Goal: Check status: Check status

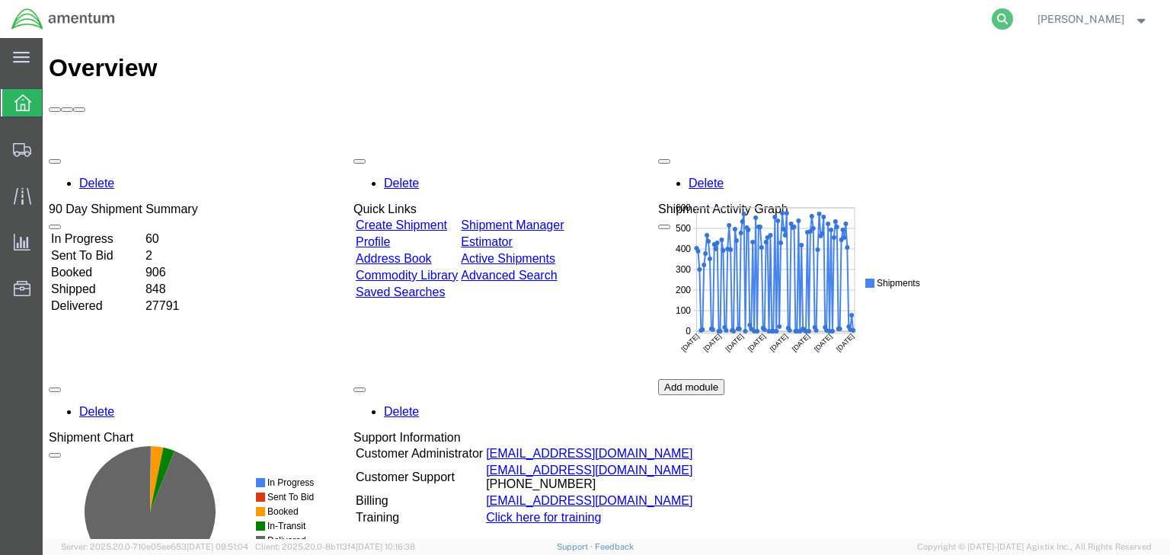
click at [1013, 15] on icon at bounding box center [1002, 18] width 21 height 21
click at [651, 17] on input "search" at bounding box center [760, 19] width 463 height 37
paste input "56995164"
type input "56995164"
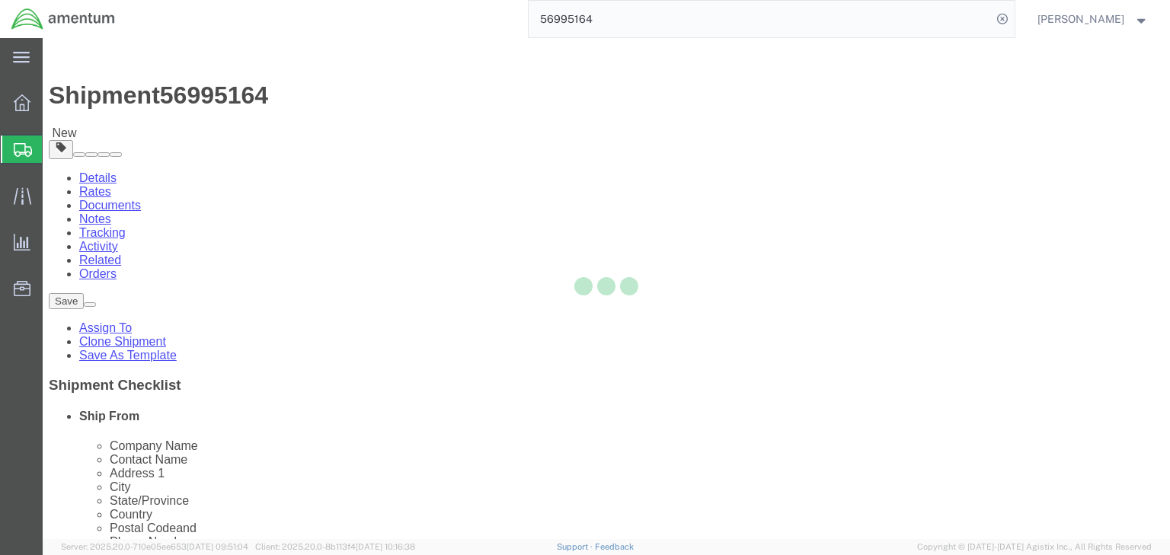
select select
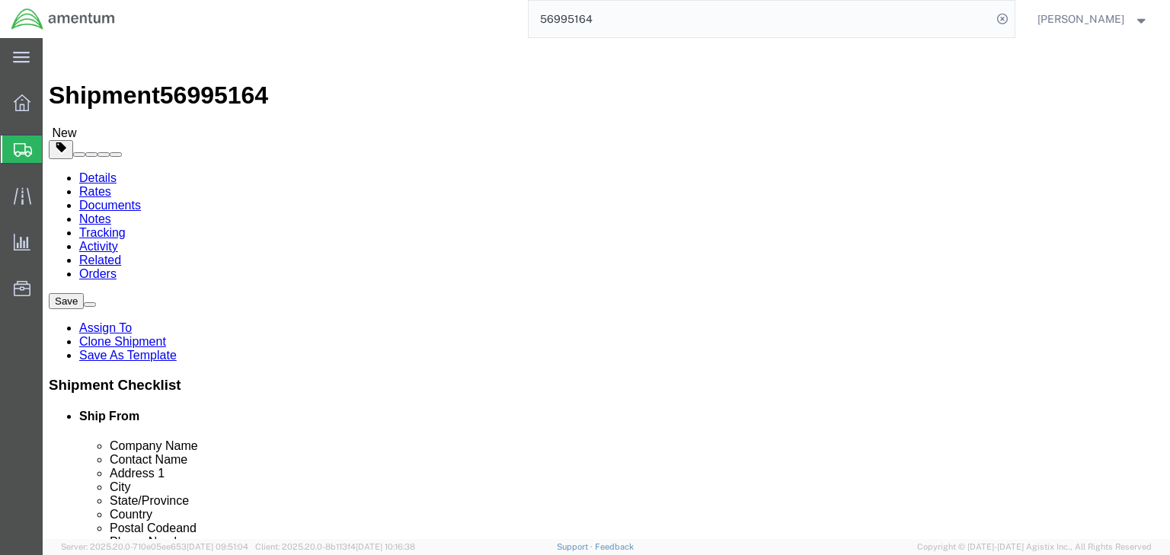
click icon
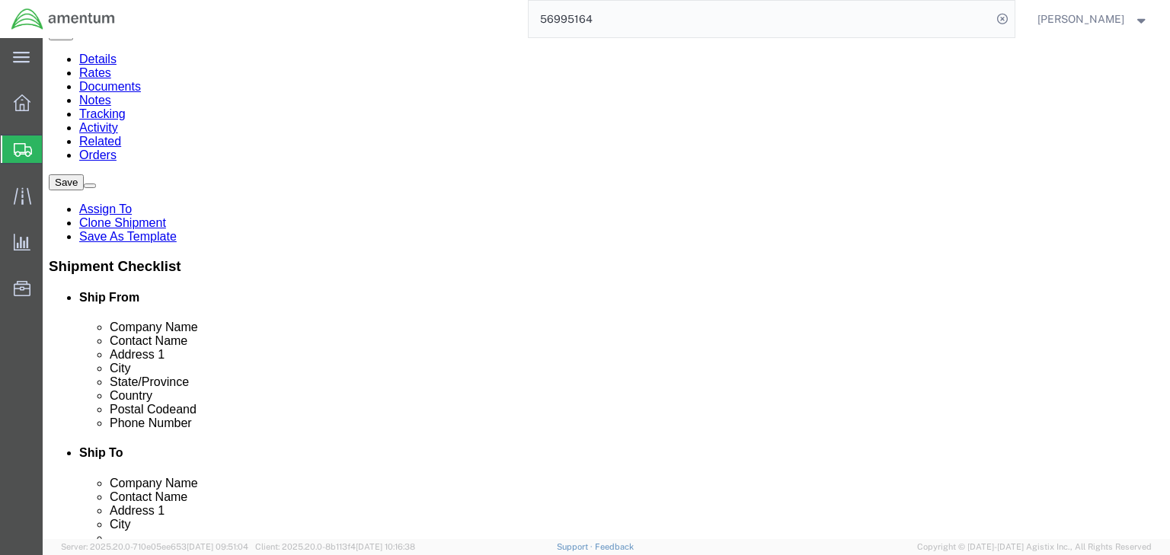
scroll to position [138, 0]
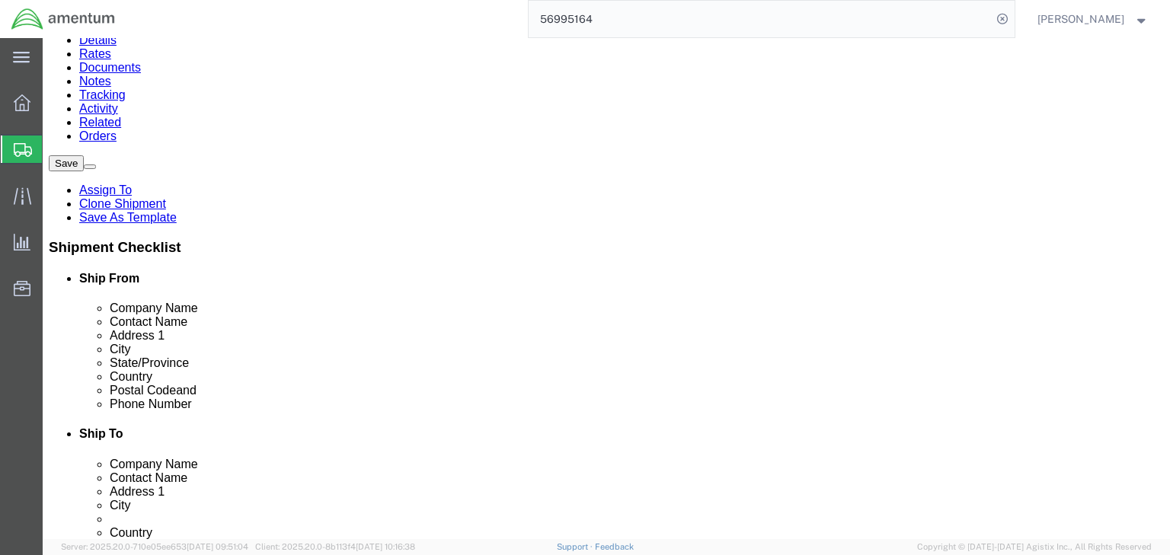
click dd "1.00 Each"
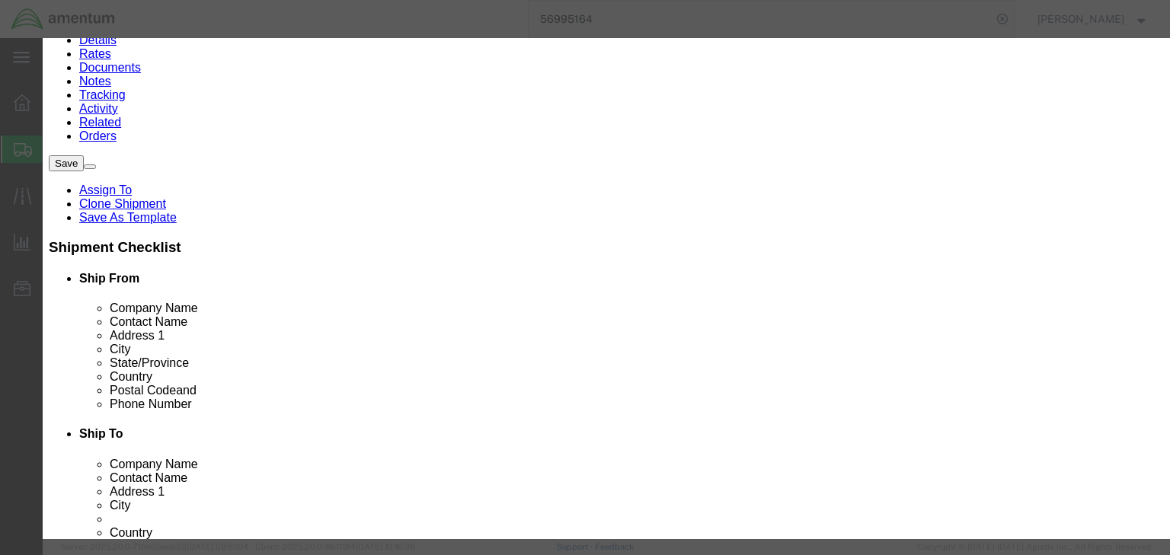
drag, startPoint x: 826, startPoint y: 120, endPoint x: 667, endPoint y: 113, distance: 159.4
click div "Description 1270-01-571-0298"
drag, startPoint x: 946, startPoint y: 416, endPoint x: 936, endPoint y: 416, distance: 9.9
click button "Close"
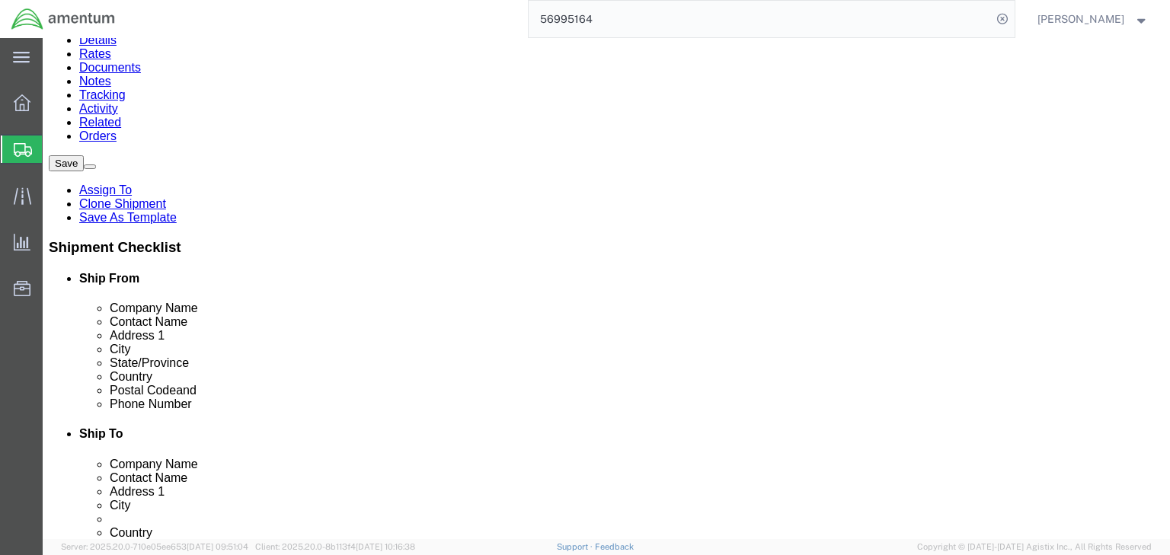
click link "Documents"
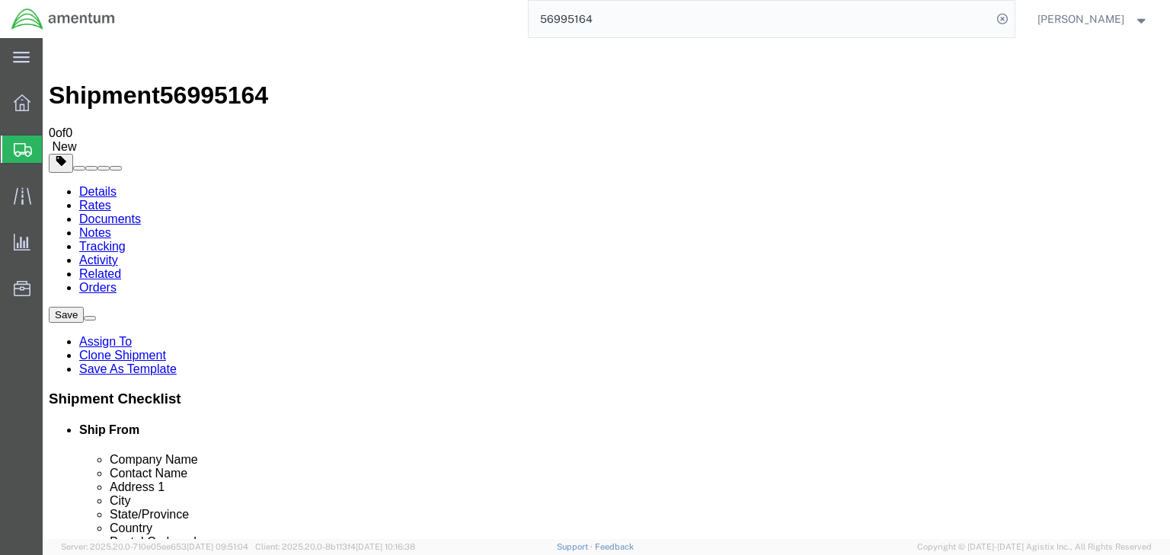
click at [113, 185] on link "Details" at bounding box center [97, 191] width 37 height 13
click icon
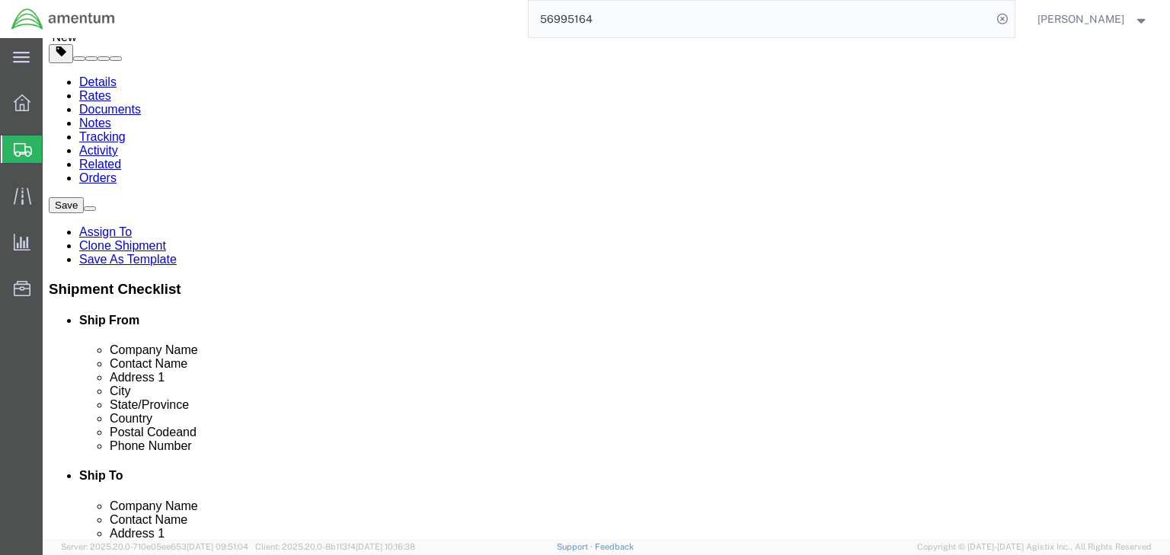
scroll to position [122, 0]
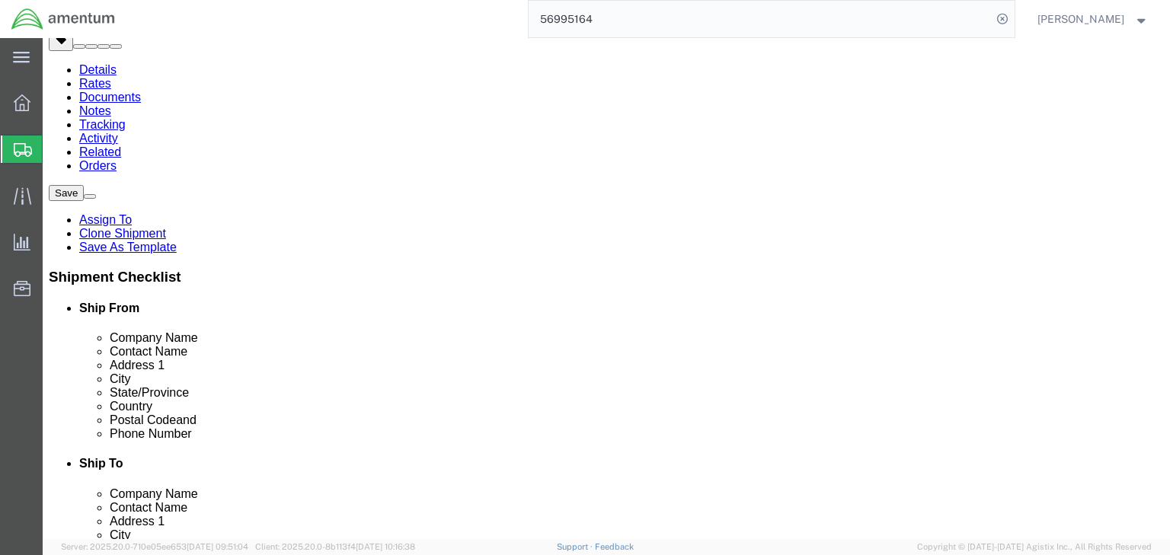
click dd "1.00 Each"
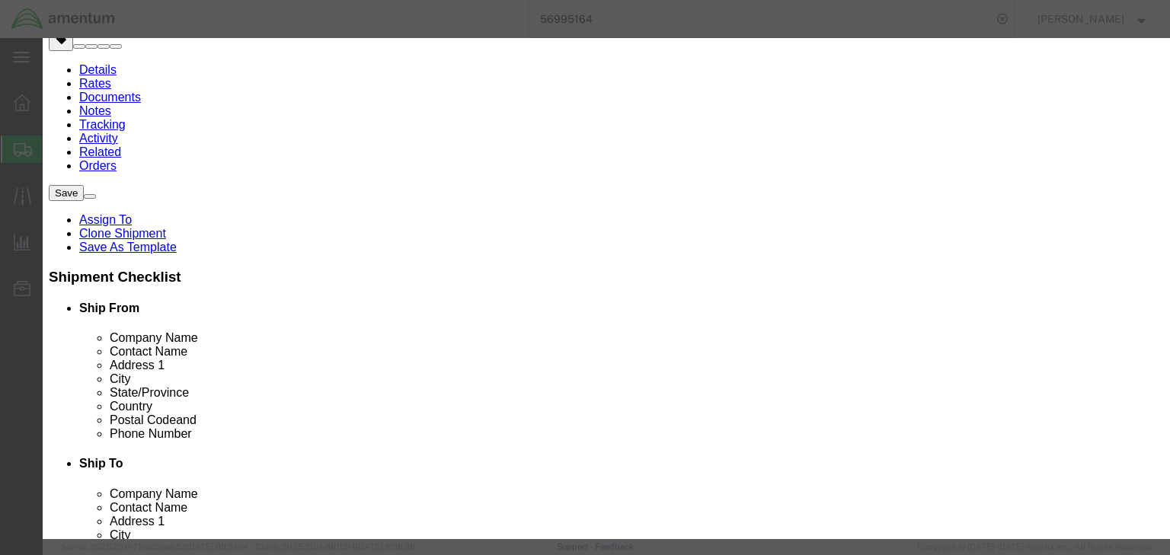
drag, startPoint x: 238, startPoint y: 302, endPoint x: 219, endPoint y: 299, distance: 19.2
click div "Model 76502623"
drag, startPoint x: 806, startPoint y: 120, endPoint x: 626, endPoint y: 118, distance: 179.8
click div "Description 1270-01-571-0298"
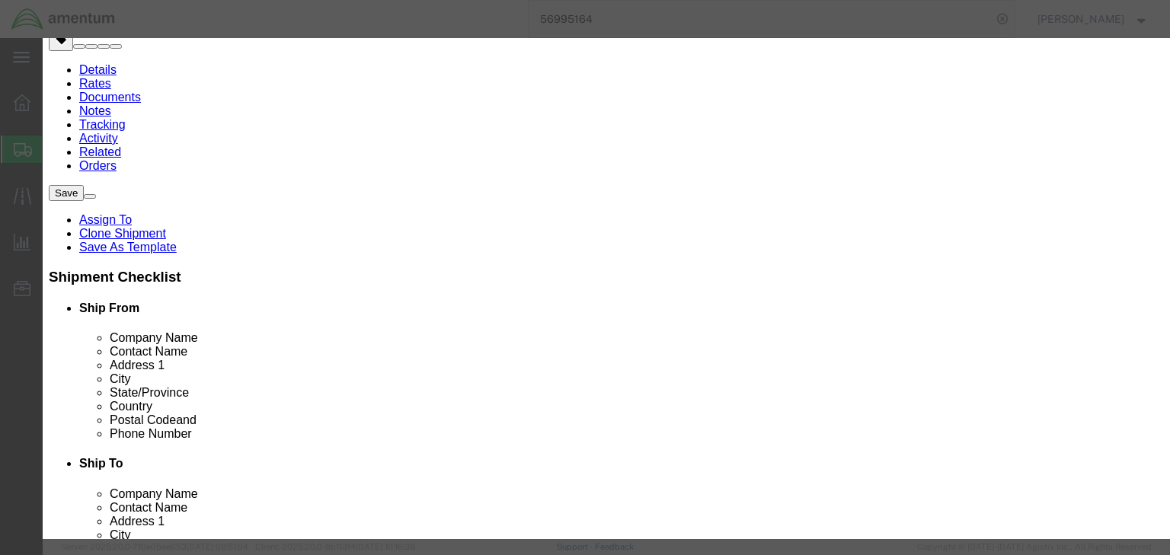
click input "76502623"
type input "8807300060"
select select "KGS"
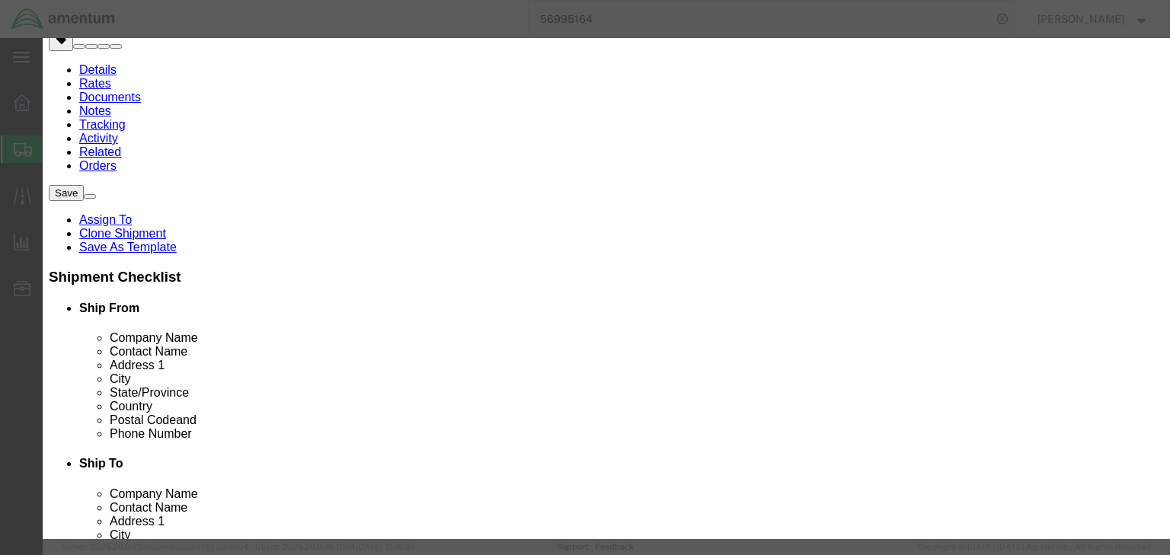
type input "8807300060"
click input "text"
type input "9A610.x"
click select "Select ATF BIS DEA EPA FDA FTR ITAR OFAC Other (OPA)"
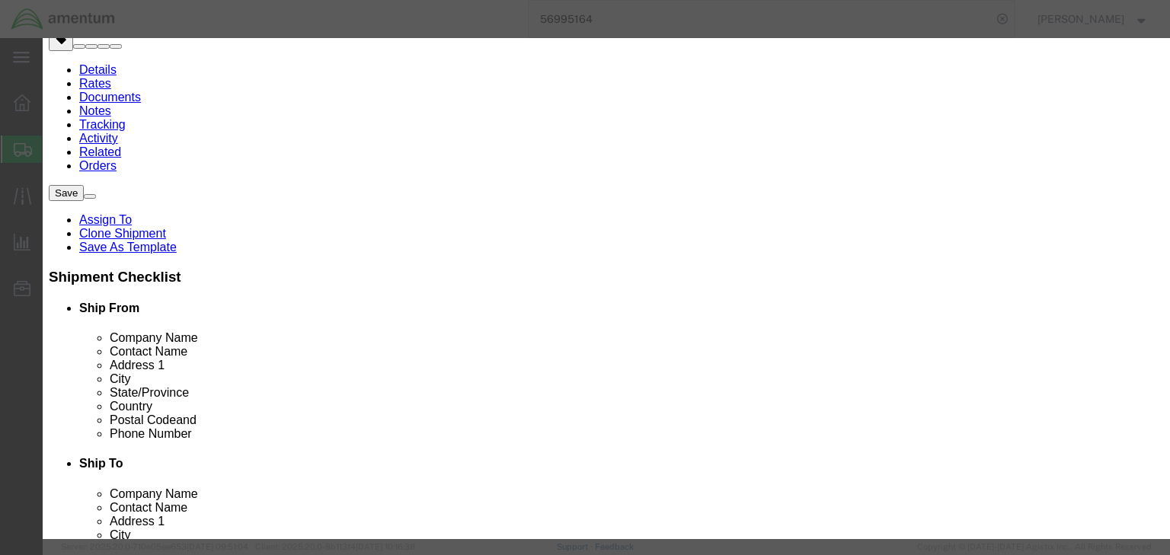
select select "BIS"
click select "Select ATF BIS DEA EPA FDA FTR ITAR OFAC Other (OPA)"
click select "Select AGR-Agricultural APP-Computers APR-Additional Permissive Exports AVS-Air…"
select select "GOV"
click select "Select AGR-Agricultural APP-Computers APR-Additional Permissive Exports AVS-Air…"
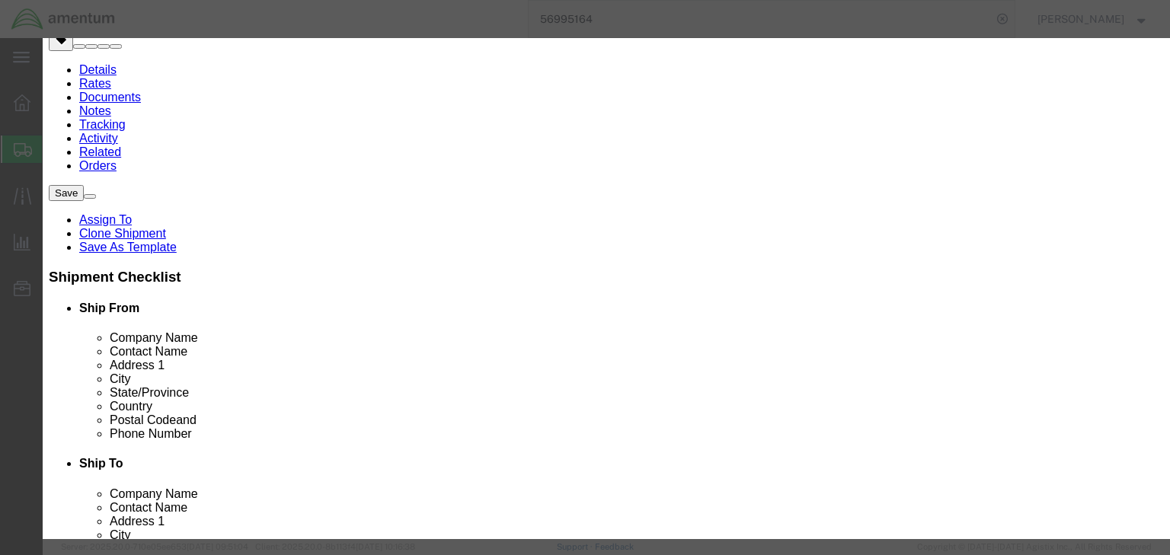
click input "checkbox"
checkbox input "true"
click button "Save & Close"
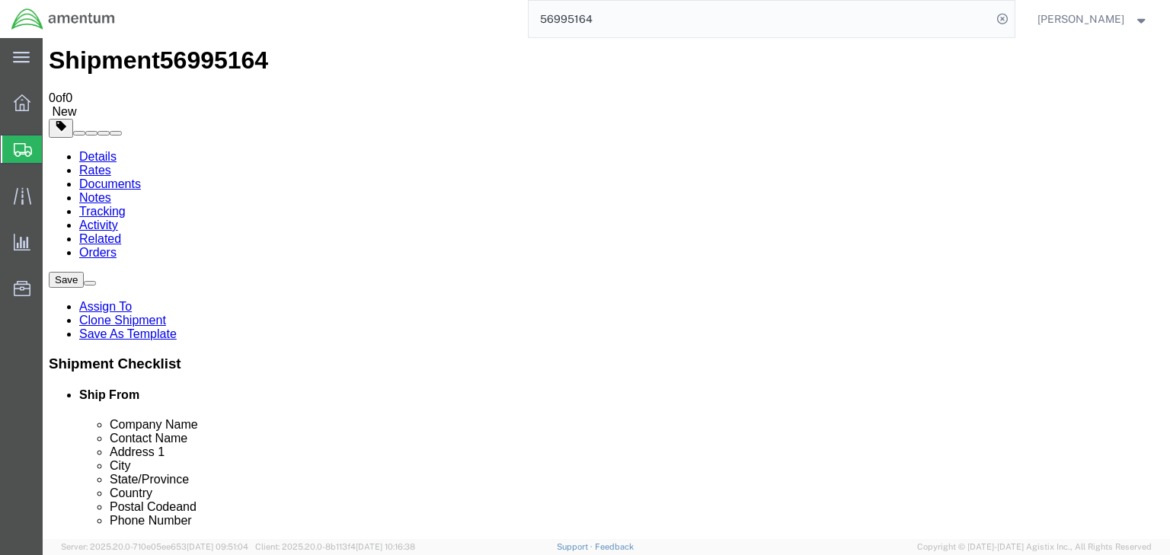
scroll to position [0, 0]
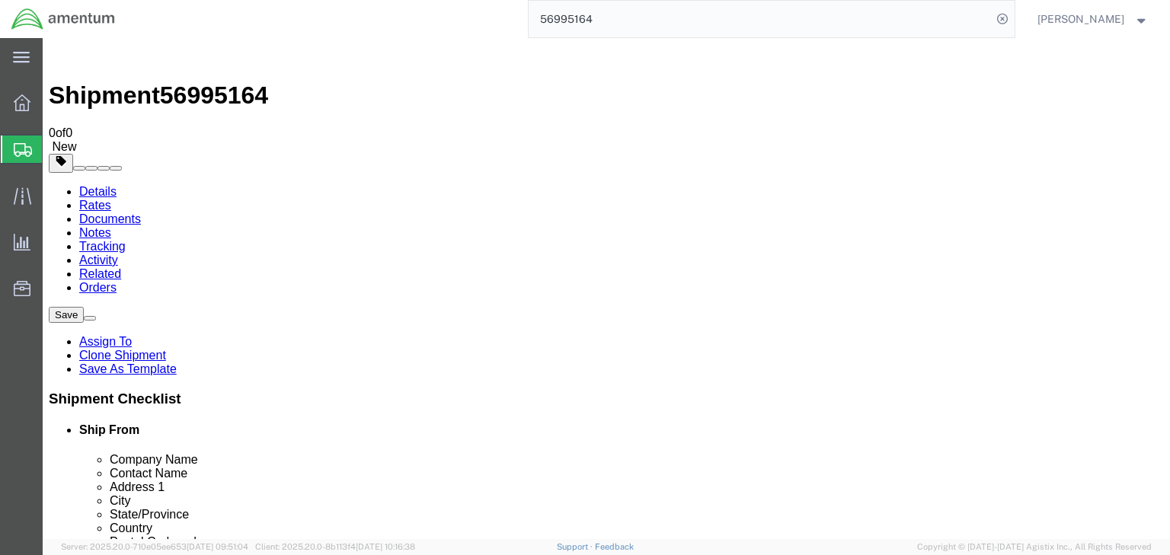
click icon
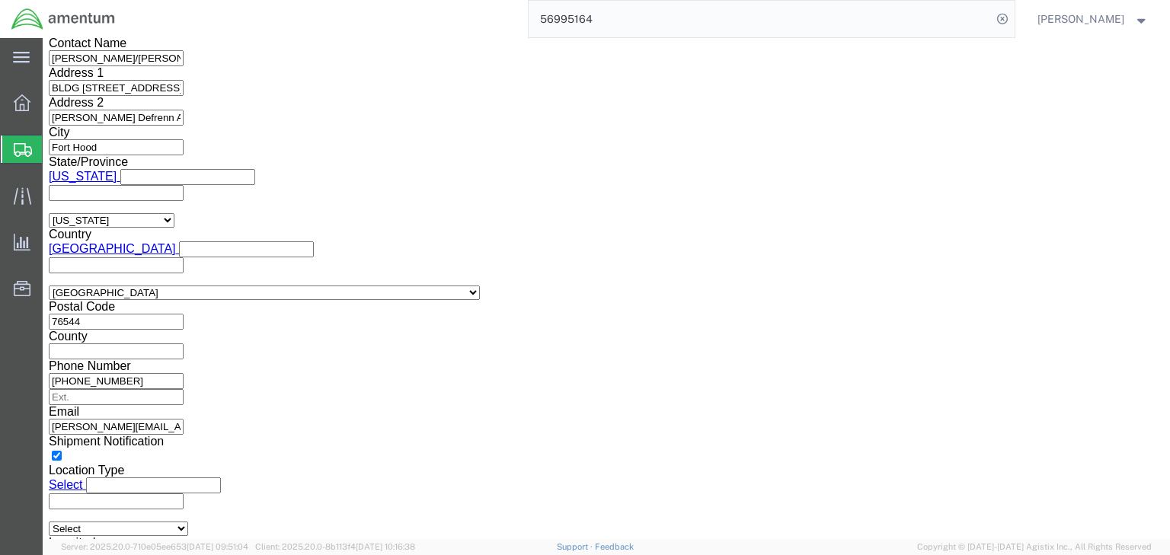
scroll to position [1097, 0]
click select "Select ATF BIS DEA EPA FDA FTR ITAR OFAC Other (OPA)"
select select "BIS"
click select "Select ATF BIS DEA EPA FDA FTR ITAR OFAC Other (OPA)"
click select "Select AGR-Agricultural APP-Computers APR-Additional Permissive Exports AVS-Air…"
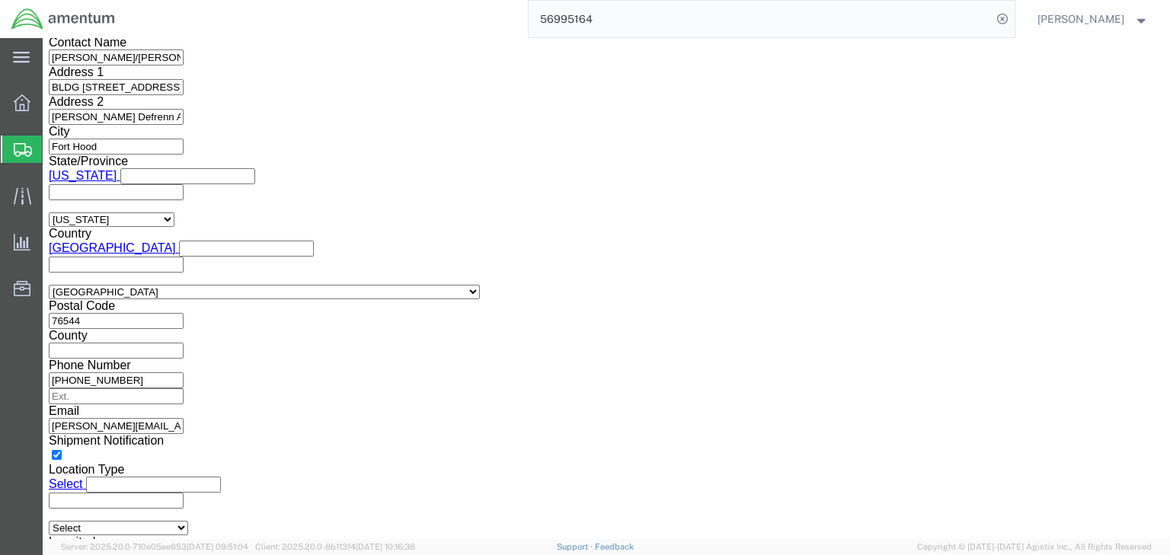
select select "GOV"
click select "Select AGR-Agricultural APP-Computers APR-Additional Permissive Exports AVS-Air…"
click select "Select AES-Direct EEI Carrier File EEI EEI Exempt"
select select "AESD"
click select "Select AES-Direct EEI Carrier File EEI EEI Exempt"
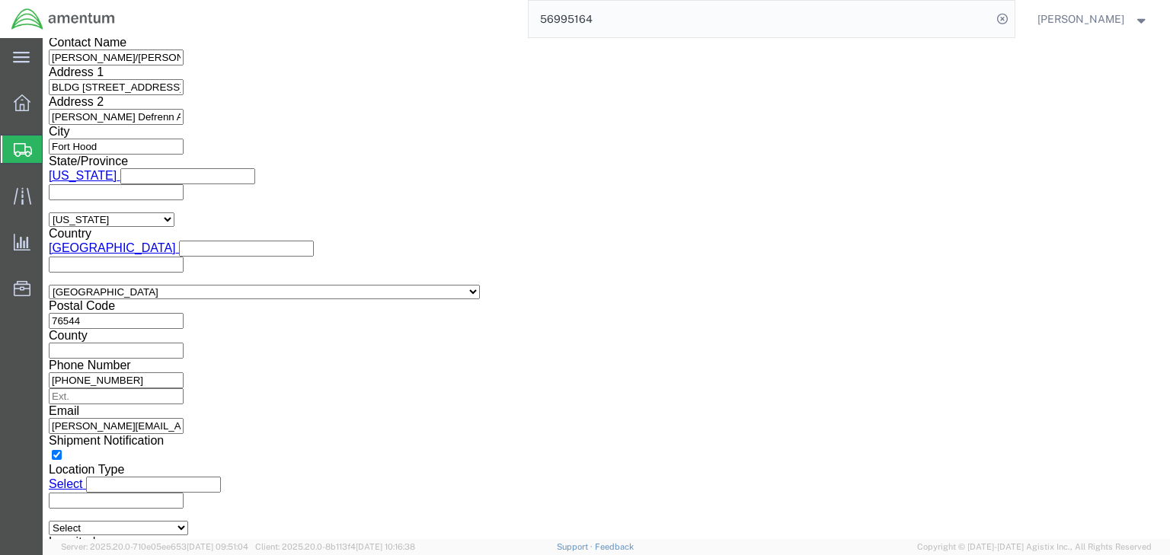
click input "Yes"
radio input "true"
click icon
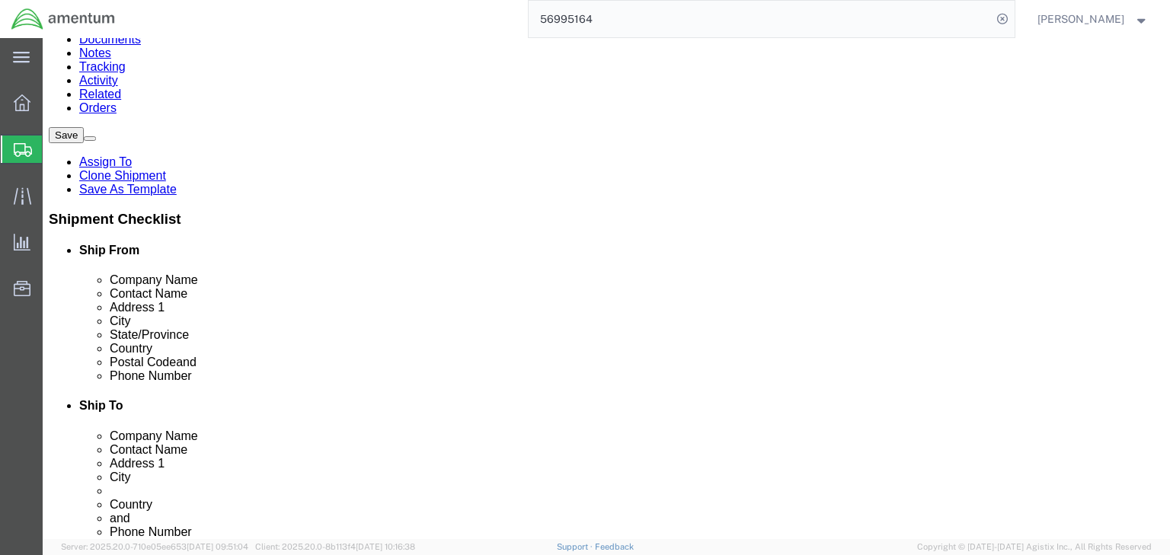
click icon
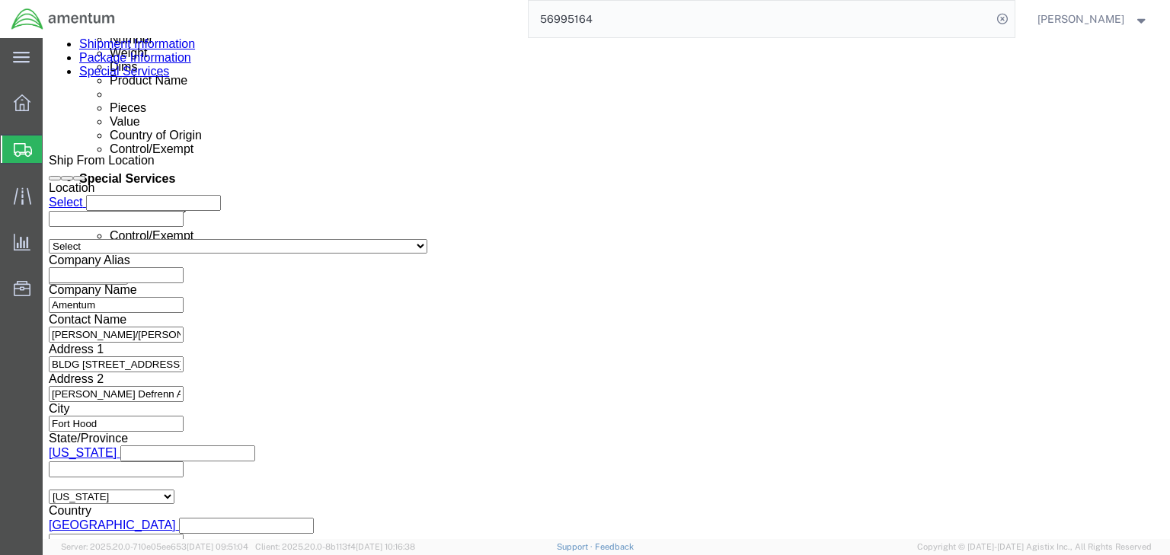
click at [21, 146] on icon at bounding box center [23, 150] width 18 height 14
